Goal: Task Accomplishment & Management: Use online tool/utility

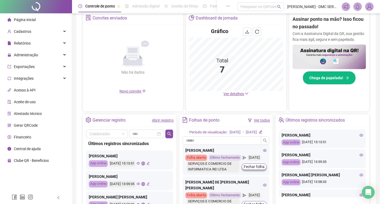
scroll to position [107, 0]
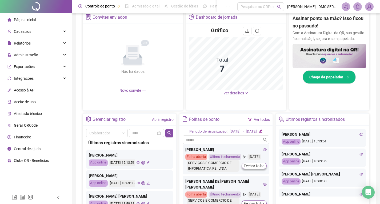
click at [165, 120] on link "Abrir registro" at bounding box center [163, 119] width 22 height 4
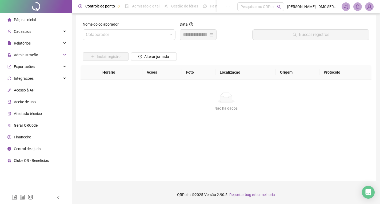
scroll to position [3, 0]
click at [161, 36] on input "search" at bounding box center [127, 35] width 82 height 10
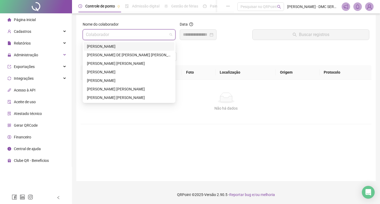
click at [112, 48] on div "[PERSON_NAME]" at bounding box center [129, 46] width 84 height 6
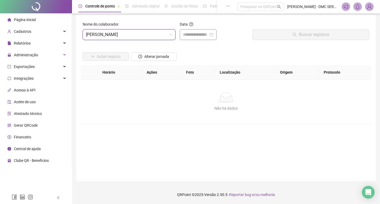
click at [213, 33] on div at bounding box center [198, 34] width 30 height 6
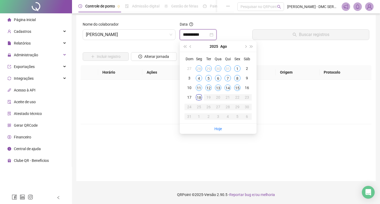
type input "**********"
click at [199, 96] on div "18" at bounding box center [199, 97] width 6 height 6
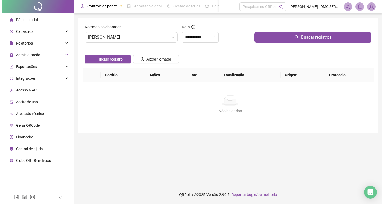
scroll to position [0, 0]
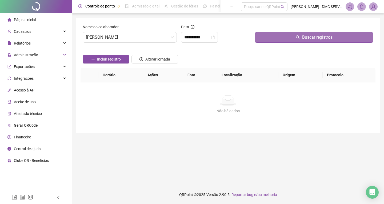
click at [272, 39] on button "Buscar registros" at bounding box center [313, 37] width 119 height 11
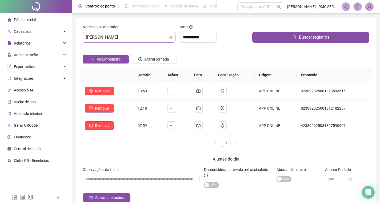
click at [163, 40] on span "[PERSON_NAME]" at bounding box center [129, 37] width 86 height 10
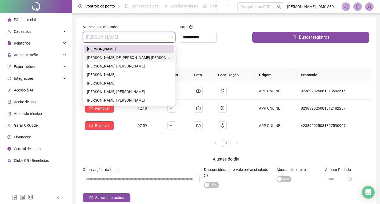
click at [153, 58] on div "[PERSON_NAME] DE [PERSON_NAME] [PERSON_NAME]" at bounding box center [129, 58] width 84 height 6
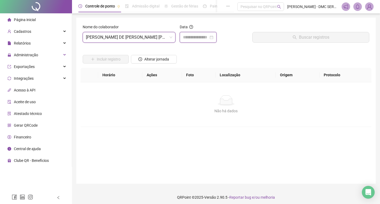
click at [207, 36] on input at bounding box center [196, 37] width 26 height 6
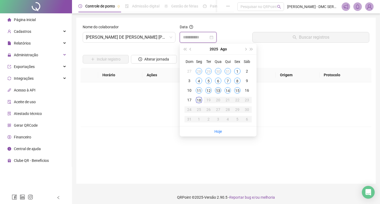
type input "**********"
click at [199, 101] on div "18" at bounding box center [199, 100] width 6 height 6
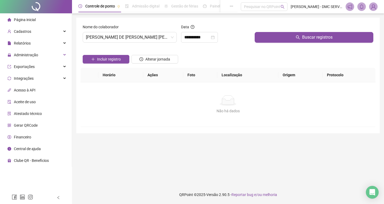
click at [282, 31] on div at bounding box center [313, 28] width 119 height 8
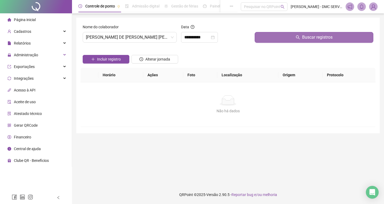
click at [279, 38] on button "Buscar registros" at bounding box center [313, 37] width 119 height 11
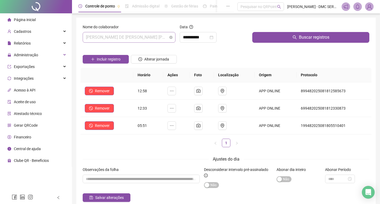
click at [145, 39] on span "[PERSON_NAME] DE [PERSON_NAME] [PERSON_NAME]" at bounding box center [129, 37] width 86 height 10
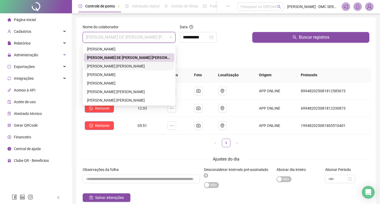
click at [131, 67] on div "[PERSON_NAME] [PERSON_NAME]" at bounding box center [129, 66] width 84 height 6
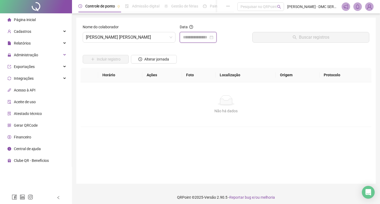
click at [194, 35] on input at bounding box center [196, 37] width 26 height 6
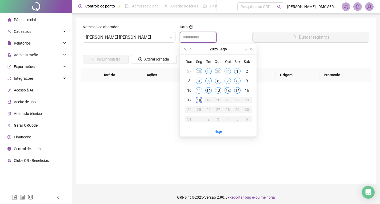
type input "**********"
click at [201, 100] on div "18" at bounding box center [199, 100] width 6 height 6
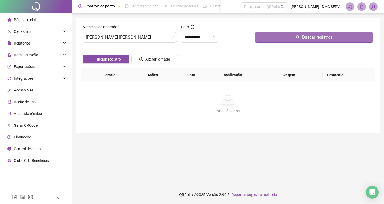
click at [277, 37] on button "Buscar registros" at bounding box center [313, 37] width 119 height 11
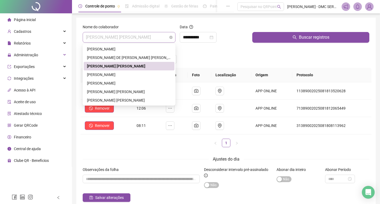
click at [155, 38] on span "[PERSON_NAME] [PERSON_NAME]" at bounding box center [129, 37] width 86 height 10
click at [127, 76] on div "[PERSON_NAME]" at bounding box center [129, 75] width 84 height 6
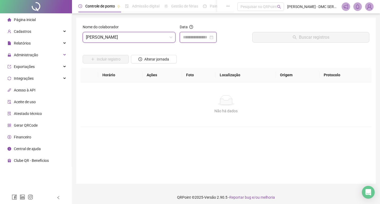
click at [183, 36] on input at bounding box center [196, 37] width 26 height 6
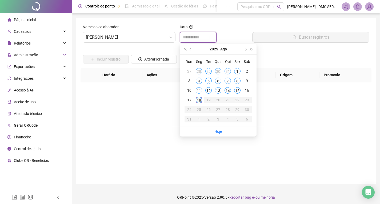
type input "**********"
click at [198, 99] on div "18" at bounding box center [199, 100] width 6 height 6
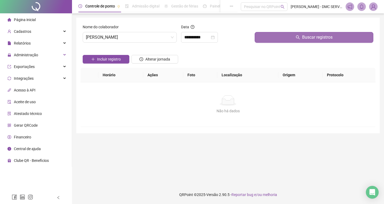
click at [269, 39] on button "Buscar registros" at bounding box center [313, 37] width 119 height 11
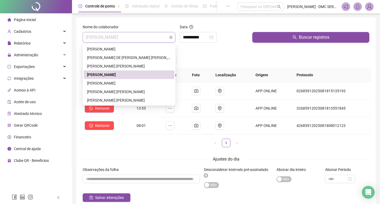
click at [157, 38] on span "[PERSON_NAME]" at bounding box center [129, 37] width 86 height 10
click at [113, 91] on div "[PERSON_NAME] [PERSON_NAME]" at bounding box center [129, 92] width 84 height 6
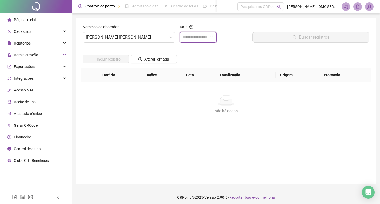
click at [198, 37] on input at bounding box center [196, 37] width 26 height 6
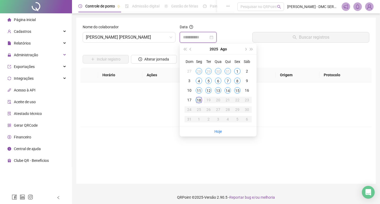
type input "**********"
click at [199, 100] on div "18" at bounding box center [199, 100] width 6 height 6
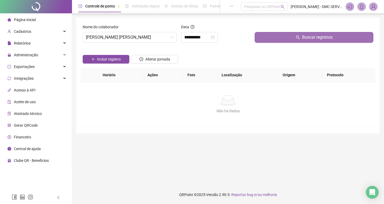
click at [286, 38] on button "Buscar registros" at bounding box center [313, 37] width 119 height 11
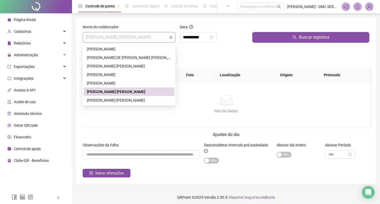
click at [140, 37] on span "[PERSON_NAME] [PERSON_NAME]" at bounding box center [129, 37] width 86 height 10
click at [124, 99] on div "[PERSON_NAME] [PERSON_NAME]" at bounding box center [129, 100] width 84 height 6
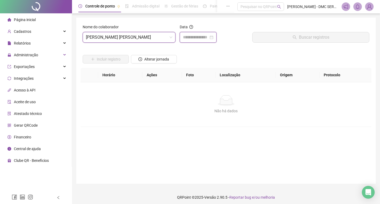
click at [200, 34] on input at bounding box center [196, 37] width 26 height 6
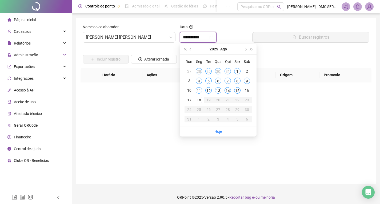
type input "**********"
click at [198, 99] on div "18" at bounding box center [199, 100] width 6 height 6
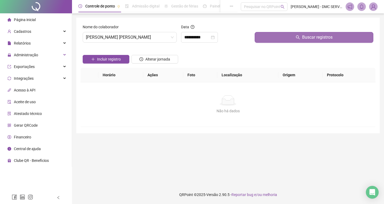
click at [272, 41] on button "Buscar registros" at bounding box center [313, 37] width 119 height 11
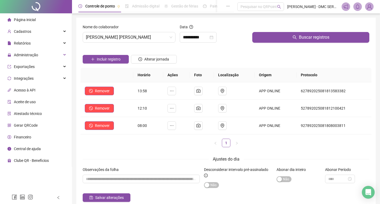
click at [25, 19] on span "Página inicial" at bounding box center [25, 20] width 22 height 4
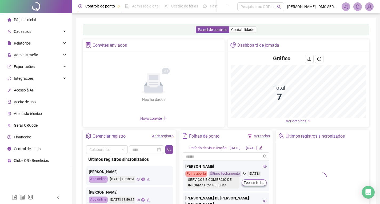
click at [162, 137] on link "Abrir registro" at bounding box center [163, 136] width 22 height 4
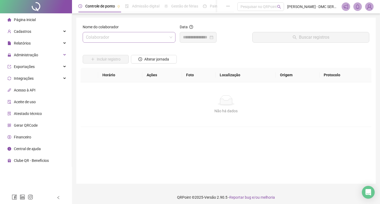
drag, startPoint x: 152, startPoint y: 36, endPoint x: 152, endPoint y: 42, distance: 6.7
click at [152, 35] on input "search" at bounding box center [127, 37] width 82 height 10
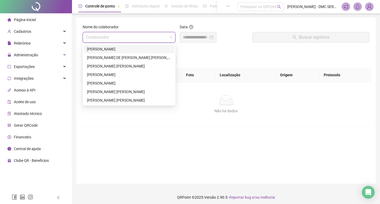
click at [116, 50] on div "[PERSON_NAME]" at bounding box center [129, 49] width 84 height 6
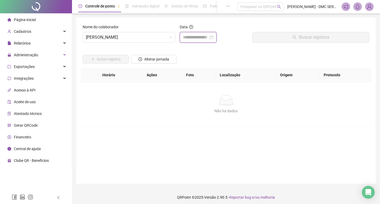
click at [205, 39] on input at bounding box center [196, 37] width 26 height 6
type input "**********"
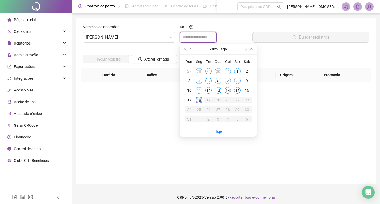
type input "**********"
click at [200, 102] on div "18" at bounding box center [199, 100] width 6 height 6
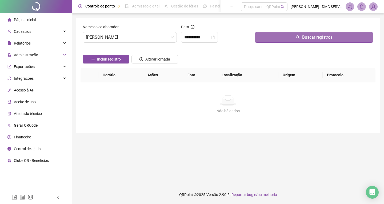
click at [307, 36] on span "Buscar registros" at bounding box center [317, 37] width 30 height 6
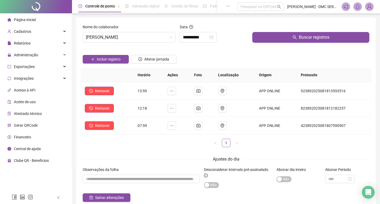
click at [36, 20] on li "Página inicial" at bounding box center [36, 19] width 70 height 11
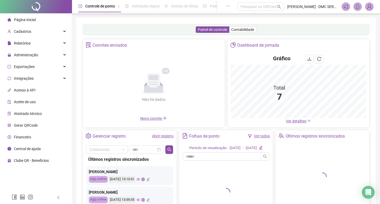
click at [369, 6] on img at bounding box center [369, 7] width 8 height 8
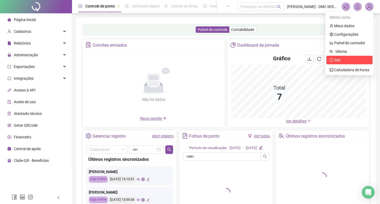
click at [338, 59] on span "Sair" at bounding box center [337, 60] width 6 height 4
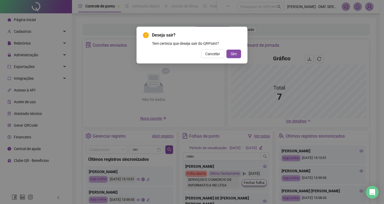
click at [234, 53] on span "Sim" at bounding box center [234, 54] width 6 height 6
